Goal: Task Accomplishment & Management: Use online tool/utility

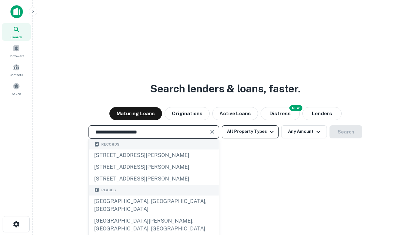
click at [154, 215] on div "[GEOGRAPHIC_DATA], [GEOGRAPHIC_DATA], [GEOGRAPHIC_DATA]" at bounding box center [154, 206] width 130 height 20
click at [250, 132] on button "All Property Types" at bounding box center [250, 131] width 57 height 13
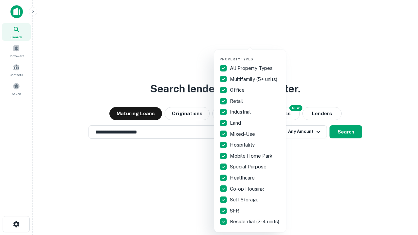
type input "**********"
click at [255, 55] on button "button" at bounding box center [255, 55] width 72 height 0
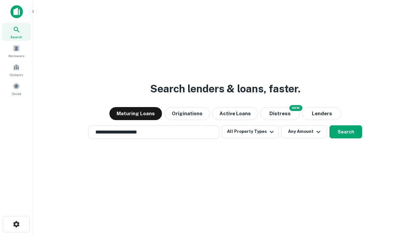
scroll to position [10, 0]
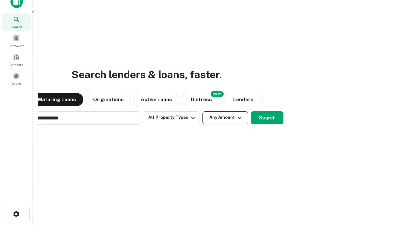
click at [203, 111] on button "Any Amount" at bounding box center [226, 117] width 46 height 13
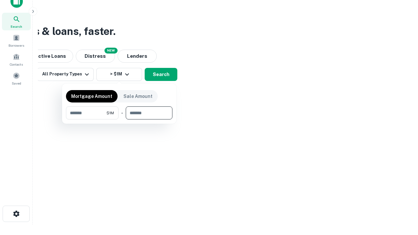
type input "*******"
click at [119, 120] on button "button" at bounding box center [119, 120] width 106 height 0
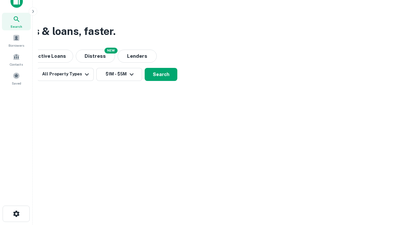
scroll to position [4, 121]
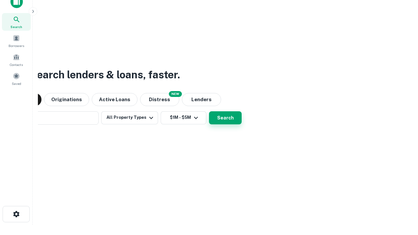
click at [209, 111] on button "Search" at bounding box center [225, 117] width 33 height 13
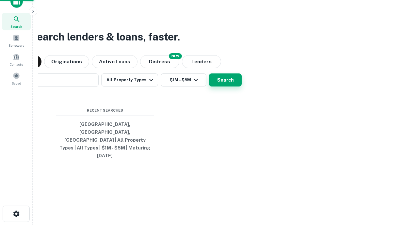
scroll to position [17, 185]
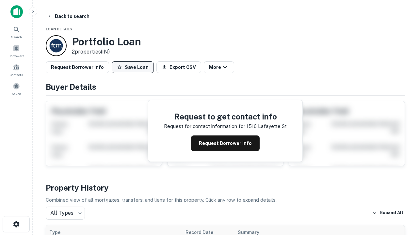
click at [133, 67] on button "Save Loan" at bounding box center [133, 67] width 42 height 12
click at [134, 67] on button "Loan Saved" at bounding box center [134, 67] width 45 height 12
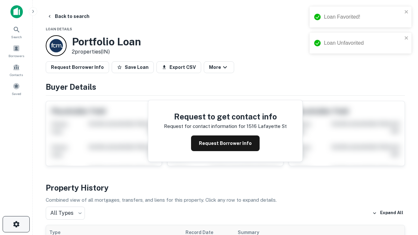
click at [16, 224] on icon "button" at bounding box center [16, 224] width 8 height 8
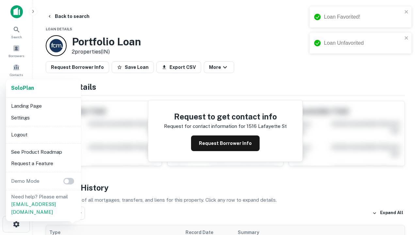
click at [43, 135] on li "Logout" at bounding box center [43, 135] width 70 height 12
